Goal: Check status

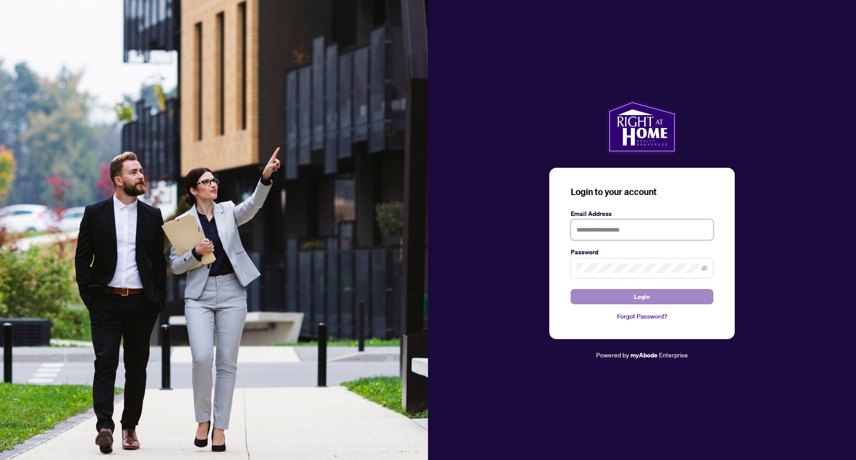
type input "**********"
click at [631, 295] on button "Login" at bounding box center [642, 296] width 143 height 15
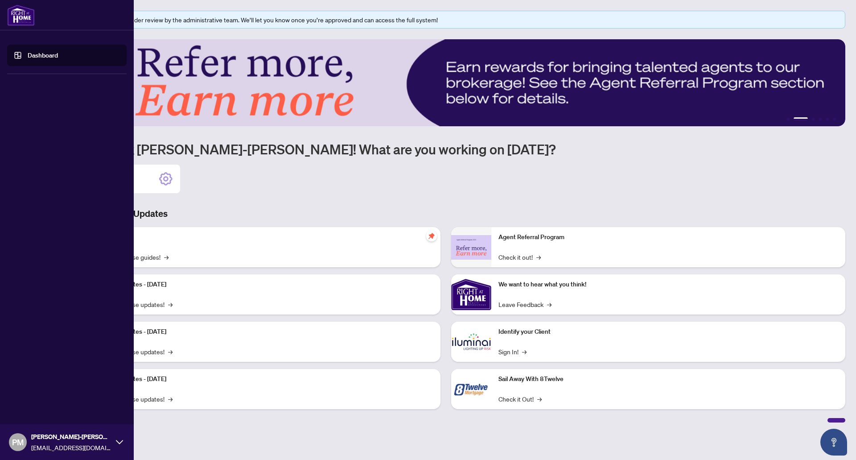
click at [36, 55] on link "Dashboard" at bounding box center [43, 55] width 30 height 8
click at [28, 15] on img at bounding box center [21, 14] width 28 height 21
click at [53, 440] on span "[PERSON_NAME]-[PERSON_NAME]" at bounding box center [71, 437] width 80 height 10
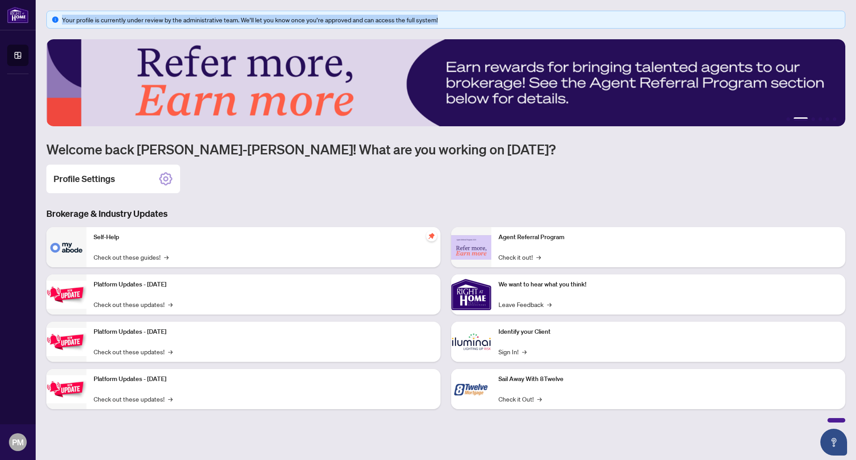
drag, startPoint x: 446, startPoint y: 19, endPoint x: 62, endPoint y: 16, distance: 384.3
click at [62, 16] on div "Your profile is currently under review by the administrative team. We’ll let yo…" at bounding box center [445, 20] width 799 height 18
copy div "Your profile is currently under review by the administrative team. We’ll let yo…"
